Goal: Information Seeking & Learning: Learn about a topic

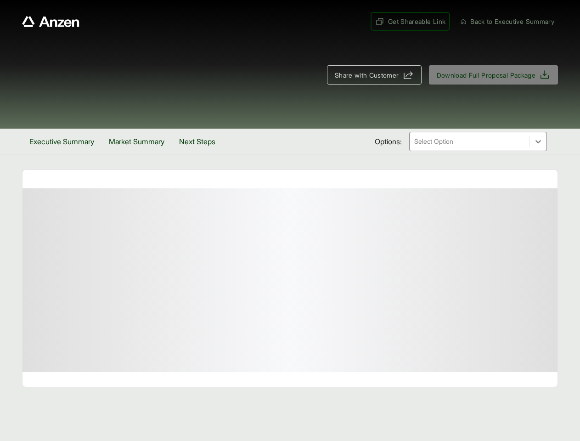
click at [405, 21] on span "Get Shareable Link" at bounding box center [410, 22] width 70 height 10
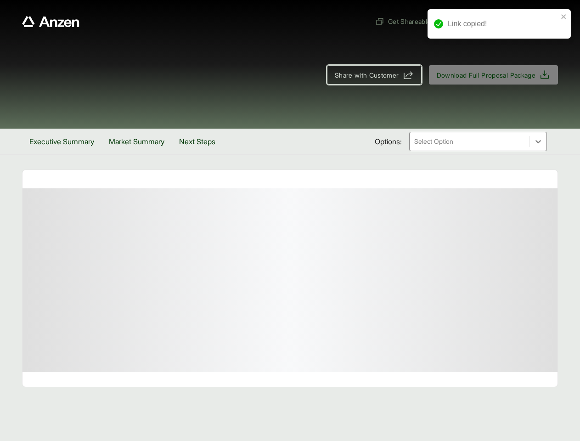
click at [370, 75] on span "Share with Customer" at bounding box center [367, 75] width 64 height 10
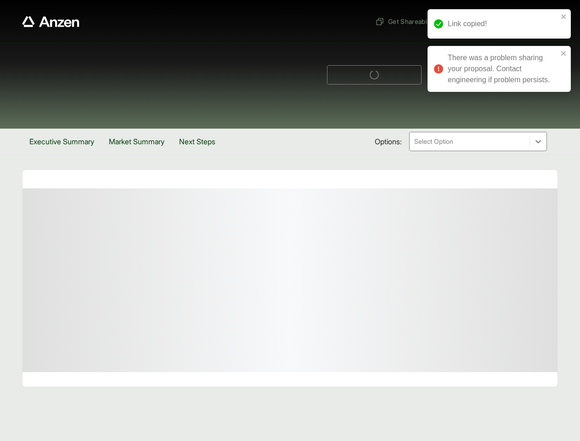
click at [63, 141] on button "Executive Summary" at bounding box center [61, 142] width 79 height 26
click at [141, 141] on button "Market Summary" at bounding box center [141, 142] width 70 height 26
click at [203, 141] on button "Next Steps" at bounding box center [200, 142] width 51 height 26
